Goal: Complete application form

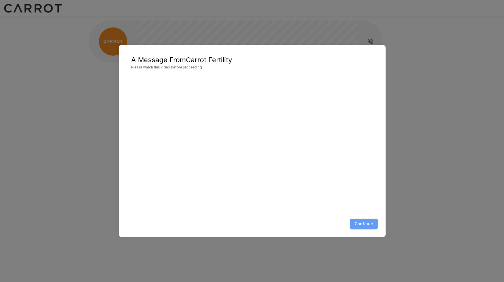
click at [366, 222] on button "Continue" at bounding box center [364, 224] width 28 height 11
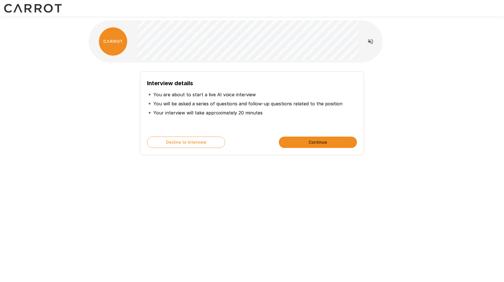
click at [320, 144] on button "Continue" at bounding box center [318, 142] width 78 height 11
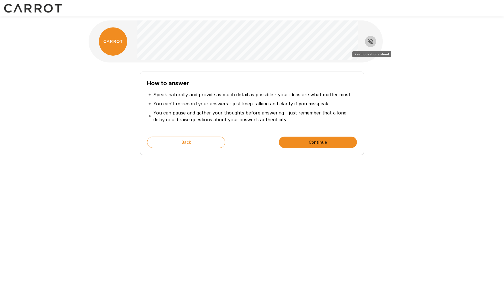
click at [372, 43] on icon "Read questions aloud" at bounding box center [370, 41] width 5 height 5
click at [310, 143] on button "Continue" at bounding box center [318, 142] width 78 height 11
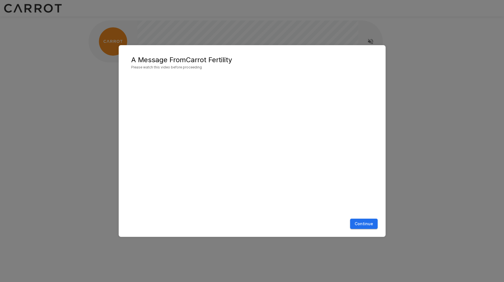
click at [367, 222] on button "Continue" at bounding box center [364, 224] width 28 height 11
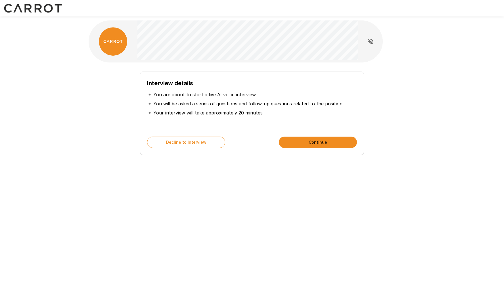
click at [313, 143] on button "Continue" at bounding box center [318, 142] width 78 height 11
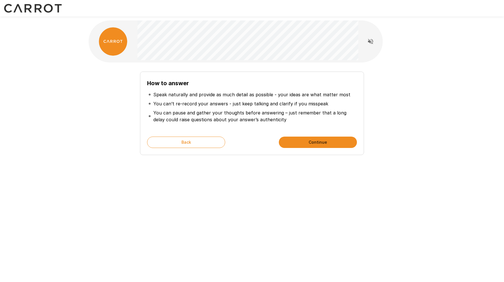
click at [313, 143] on button "Continue" at bounding box center [318, 142] width 78 height 11
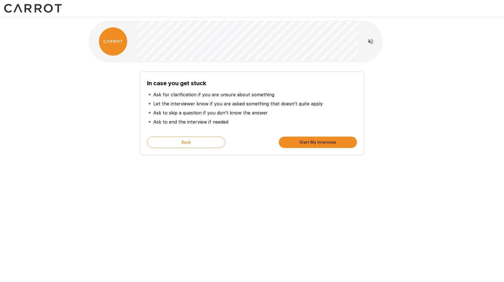
drag, startPoint x: 313, startPoint y: 143, endPoint x: 327, endPoint y: 98, distance: 46.5
click at [327, 98] on div "In case you get stuck Ask for clarification if you are unsure about something L…" at bounding box center [252, 114] width 224 height 84
click at [313, 143] on button "Start My Interview" at bounding box center [318, 142] width 78 height 11
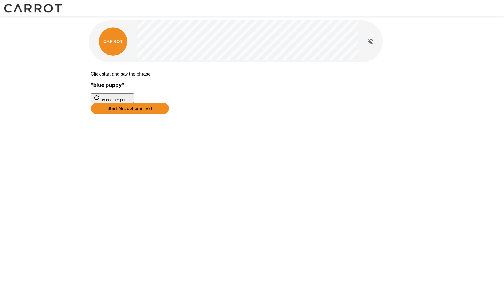
click at [169, 114] on button "Start Microphone Test" at bounding box center [130, 108] width 78 height 11
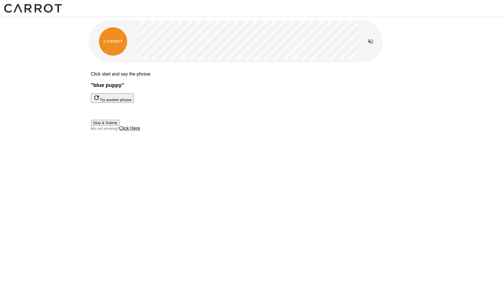
click at [120, 126] on button "Stop & Submit" at bounding box center [105, 123] width 29 height 6
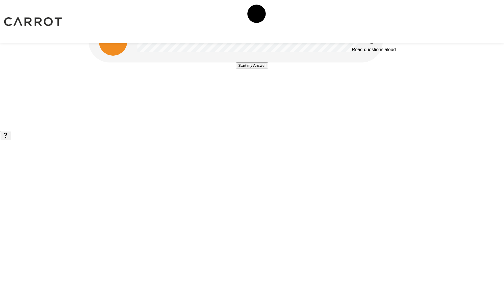
click at [372, 43] on icon "Read questions aloud" at bounding box center [370, 41] width 5 height 5
click at [249, 68] on button "Start my Answer" at bounding box center [252, 65] width 32 height 6
click at [261, 85] on button "Stop & Submit" at bounding box center [252, 83] width 29 height 6
click at [11, 155] on button "button" at bounding box center [5, 149] width 11 height 9
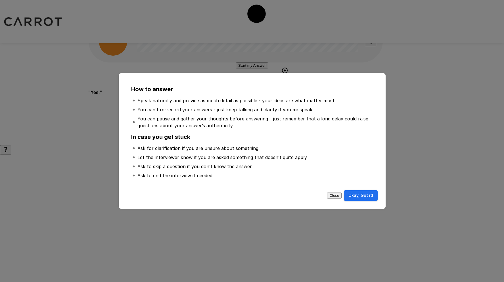
drag, startPoint x: 360, startPoint y: 195, endPoint x: 365, endPoint y: 192, distance: 6.4
click at [360, 195] on button "Okay, Got it!" at bounding box center [361, 195] width 34 height 11
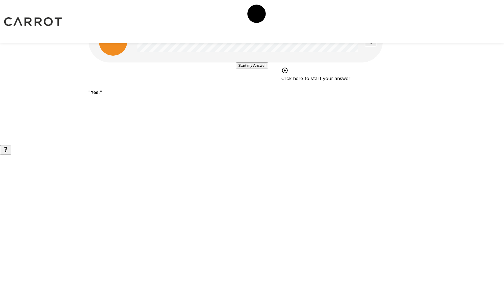
click at [251, 68] on button "Start my Answer" at bounding box center [252, 65] width 32 height 6
click at [266, 85] on button "Stop & Submit" at bounding box center [252, 83] width 29 height 6
click at [372, 41] on icon "Stop reading questions aloud" at bounding box center [370, 41] width 7 height 7
click at [372, 42] on icon "Read questions aloud" at bounding box center [370, 41] width 7 height 7
click at [254, 68] on button "Start my Answer" at bounding box center [252, 65] width 32 height 6
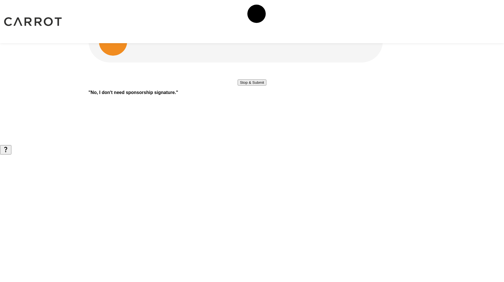
drag, startPoint x: 259, startPoint y: 128, endPoint x: 263, endPoint y: 128, distance: 3.4
click at [260, 85] on button "Stop & Submit" at bounding box center [252, 83] width 29 height 6
click at [265, 68] on button "Start my Answer" at bounding box center [252, 65] width 32 height 6
click at [266, 85] on button "Stop & Submit" at bounding box center [252, 83] width 29 height 6
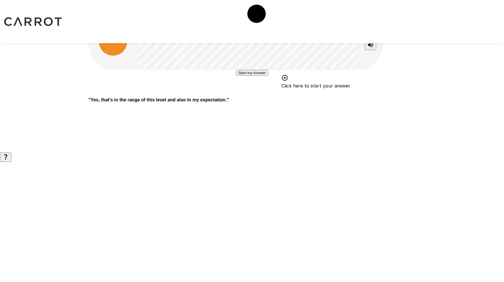
drag, startPoint x: 252, startPoint y: 134, endPoint x: 289, endPoint y: 108, distance: 45.1
click at [289, 93] on div "Start my Answer Click here to start your answer" at bounding box center [252, 81] width 327 height 23
click at [253, 76] on button "Start my Answer" at bounding box center [252, 73] width 32 height 6
click at [261, 93] on button "Stop & Submit" at bounding box center [252, 90] width 29 height 6
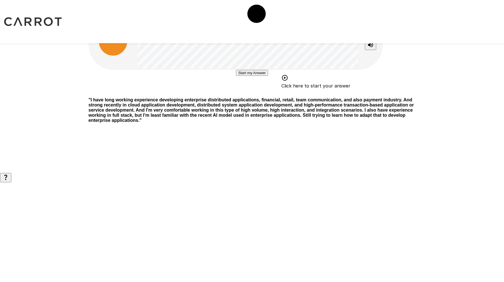
click at [254, 76] on button "Start my Answer" at bounding box center [252, 73] width 32 height 6
click at [266, 93] on button "Stop & Submit" at bounding box center [252, 90] width 29 height 6
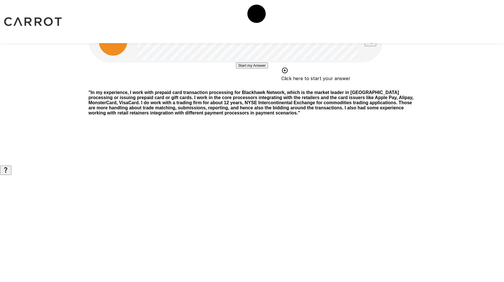
click at [266, 68] on button "Start my Answer" at bounding box center [252, 65] width 32 height 6
click at [265, 85] on button "Stop & Submit" at bounding box center [252, 83] width 29 height 6
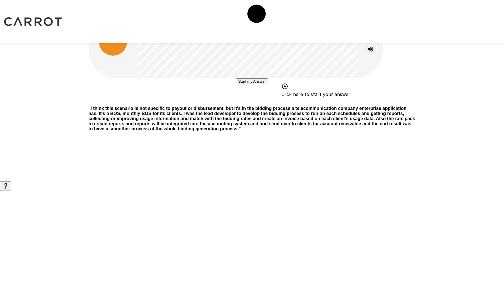
click at [263, 84] on button "Start my Answer" at bounding box center [252, 81] width 32 height 6
click at [266, 101] on button "Stop & Submit" at bounding box center [252, 98] width 29 height 6
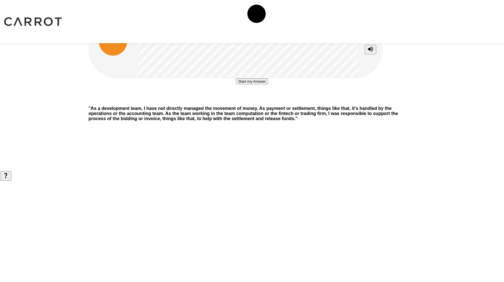
click at [257, 84] on button "Start my Answer" at bounding box center [252, 81] width 32 height 6
click at [245, 101] on button "Stop & Submit" at bounding box center [252, 98] width 29 height 6
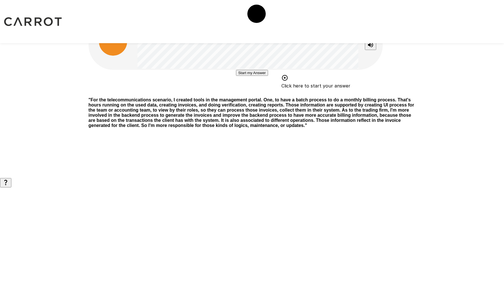
click at [257, 76] on button "Start my Answer" at bounding box center [252, 73] width 32 height 6
click at [238, 93] on button "Stop & Submit" at bounding box center [252, 90] width 29 height 6
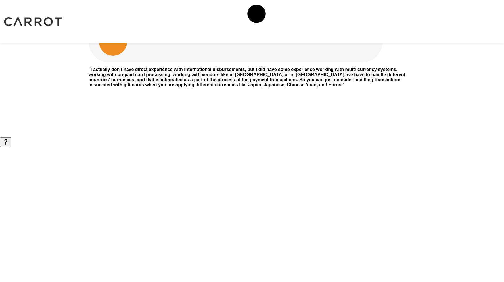
click at [324, 65] on div "" I actually don't have direct experience with international disbursements, but…" at bounding box center [252, 68] width 341 height 137
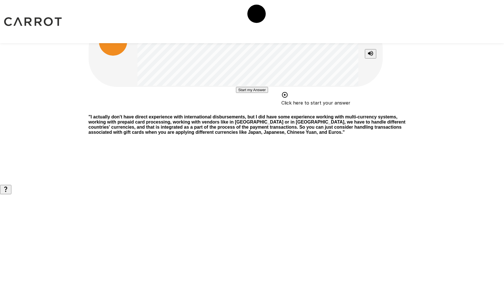
click at [254, 93] on button "Start my Answer" at bounding box center [252, 90] width 32 height 6
click at [266, 110] on button "Stop & Submit" at bounding box center [252, 107] width 29 height 6
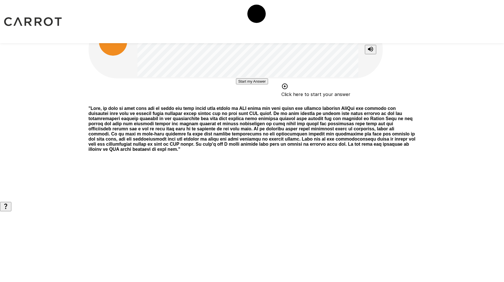
click at [324, 101] on div "Start my Answer Click here to start your answer" at bounding box center [252, 89] width 327 height 23
click at [251, 84] on button "Start my Answer" at bounding box center [252, 81] width 32 height 6
click at [261, 101] on button "Stop & Submit" at bounding box center [252, 98] width 29 height 6
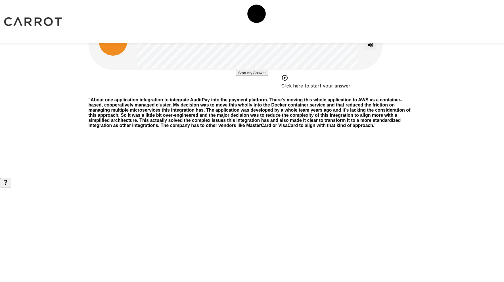
click at [259, 76] on button "Start my Answer" at bounding box center [252, 73] width 32 height 6
click at [249, 93] on button "Stop & Submit" at bounding box center [252, 90] width 29 height 6
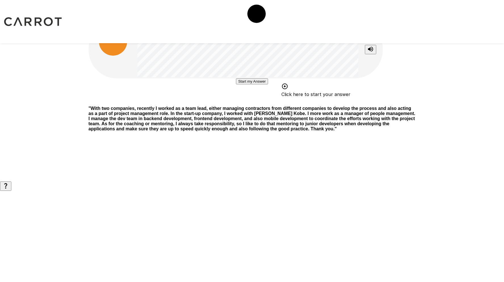
click at [252, 84] on button "Start my Answer" at bounding box center [252, 81] width 32 height 6
click at [258, 101] on button "Stop & Submit" at bounding box center [252, 98] width 29 height 6
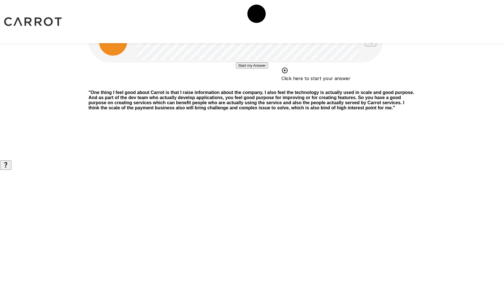
click at [259, 68] on button "Start my Answer" at bounding box center [252, 65] width 32 height 6
click at [261, 85] on button "Stop & Submit" at bounding box center [252, 83] width 29 height 6
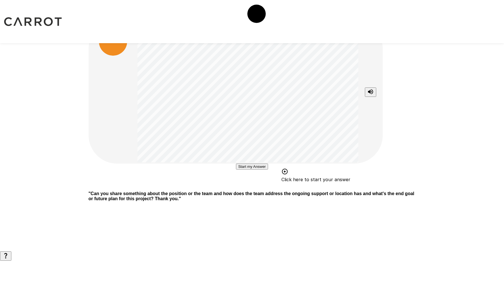
click at [264, 170] on button "Start my Answer" at bounding box center [252, 167] width 32 height 6
click at [255, 187] on button "Stop & Submit" at bounding box center [252, 184] width 29 height 6
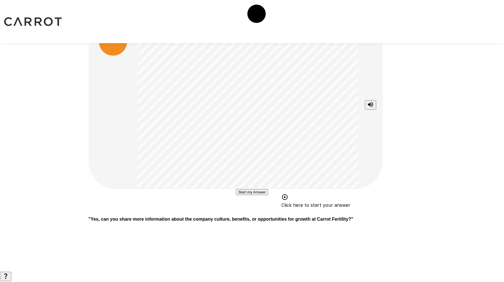
scroll to position [39, 0]
click at [257, 195] on button "Start my Answer" at bounding box center [252, 192] width 32 height 6
click at [264, 212] on button "Stop & Submit" at bounding box center [252, 209] width 29 height 6
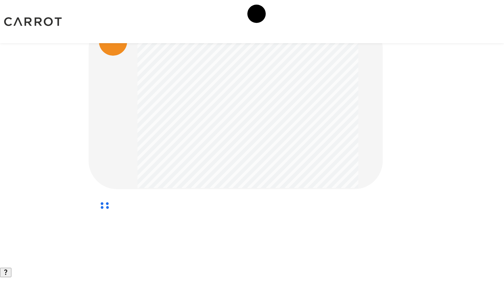
scroll to position [0, 0]
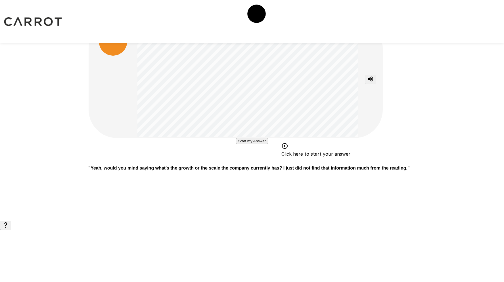
click at [262, 144] on button "Start my Answer" at bounding box center [252, 141] width 32 height 6
click at [253, 161] on button "Stop & Submit" at bounding box center [252, 158] width 29 height 6
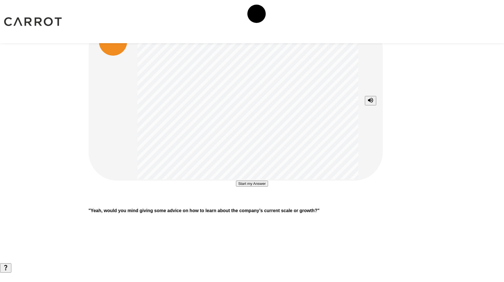
click at [257, 187] on button "Start my Answer" at bounding box center [252, 184] width 32 height 6
drag, startPoint x: 264, startPoint y: 243, endPoint x: 278, endPoint y: 239, distance: 14.8
click at [264, 204] on button "Stop & Submit" at bounding box center [252, 201] width 29 height 6
